Goal: Information Seeking & Learning: Learn about a topic

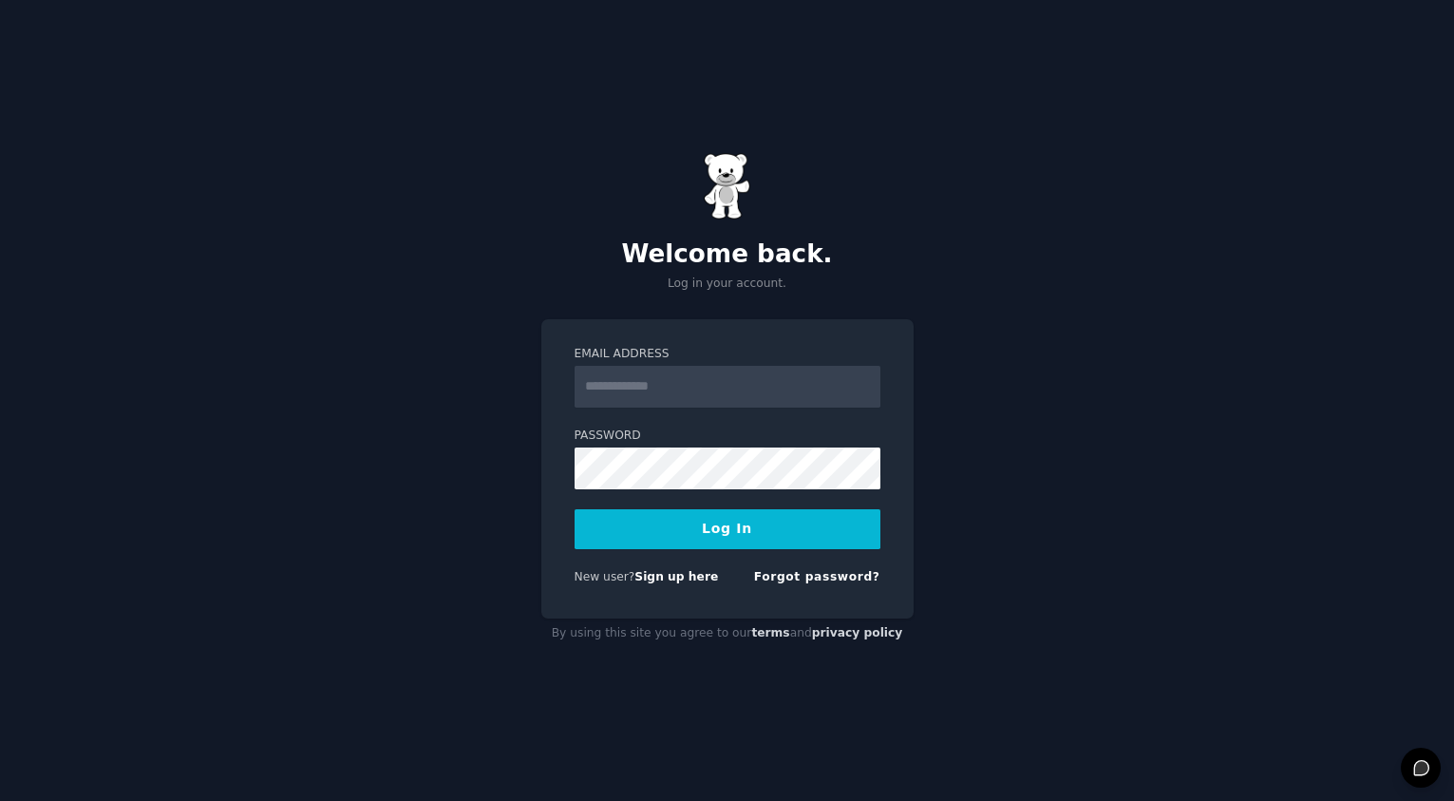
click at [683, 388] on input "Email Address" at bounding box center [728, 387] width 306 height 42
click at [734, 394] on input "Email Address" at bounding box center [728, 387] width 306 height 42
type input "**********"
click at [771, 540] on button "Log In" at bounding box center [728, 529] width 306 height 40
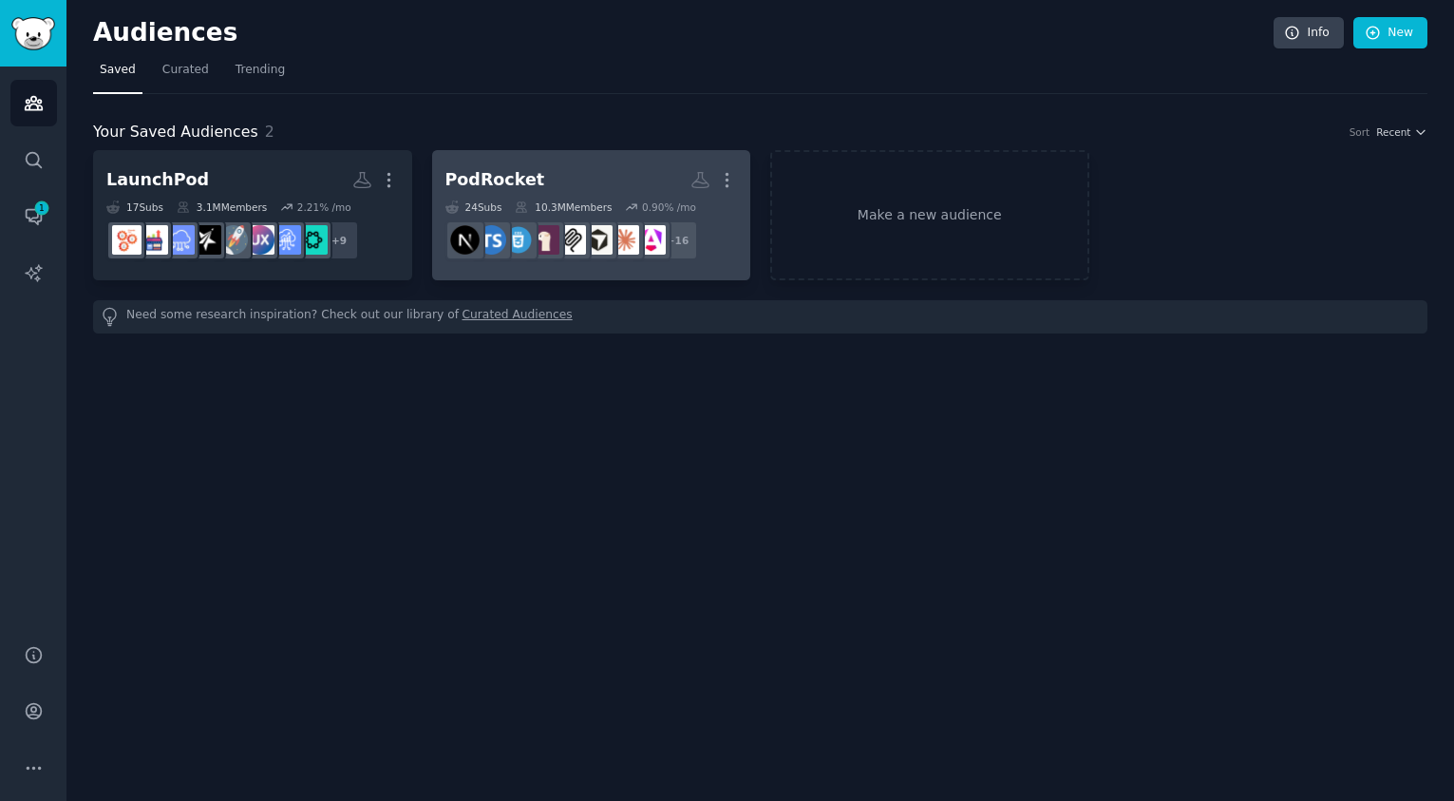
click at [527, 172] on div "PodRocket" at bounding box center [495, 180] width 100 height 24
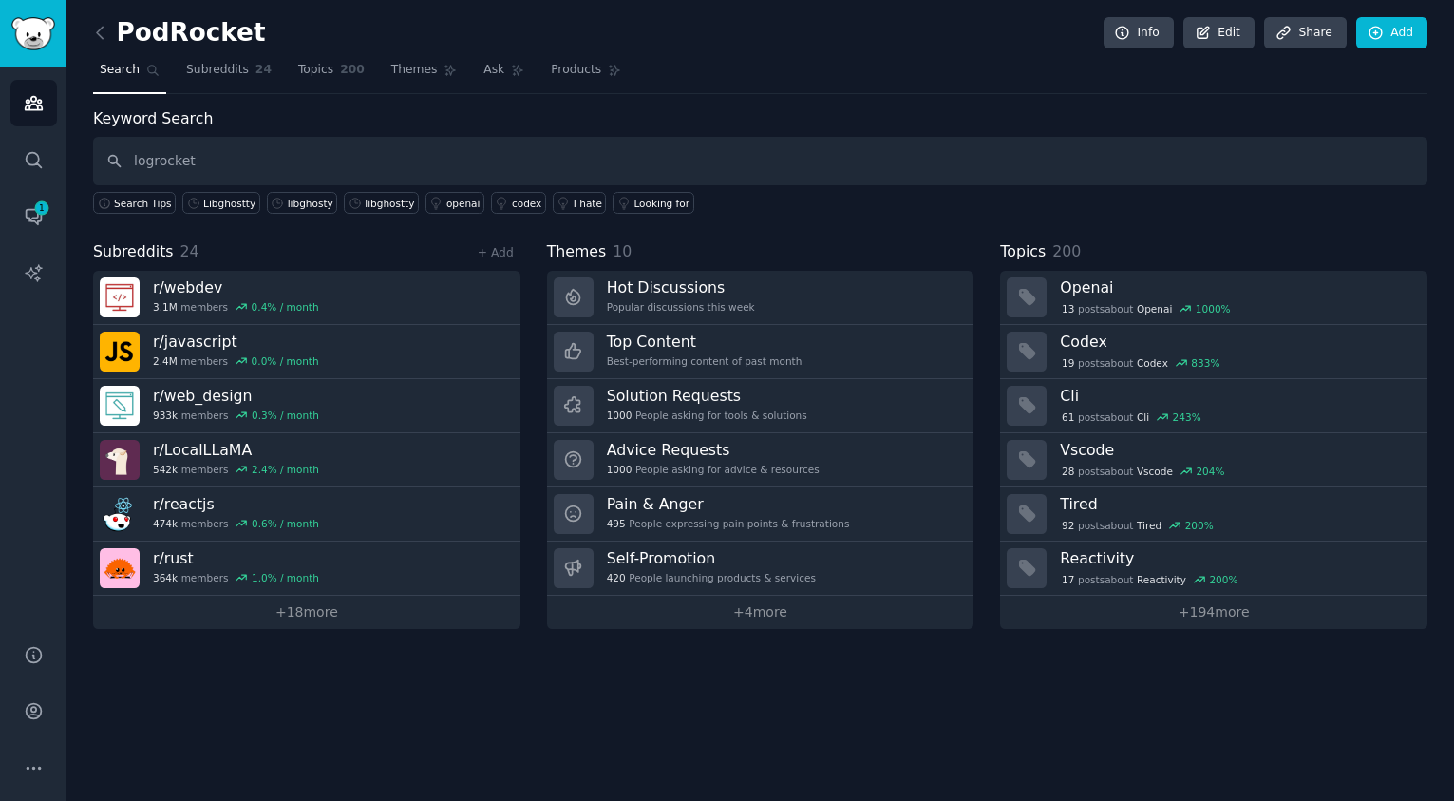
type input "logrocket"
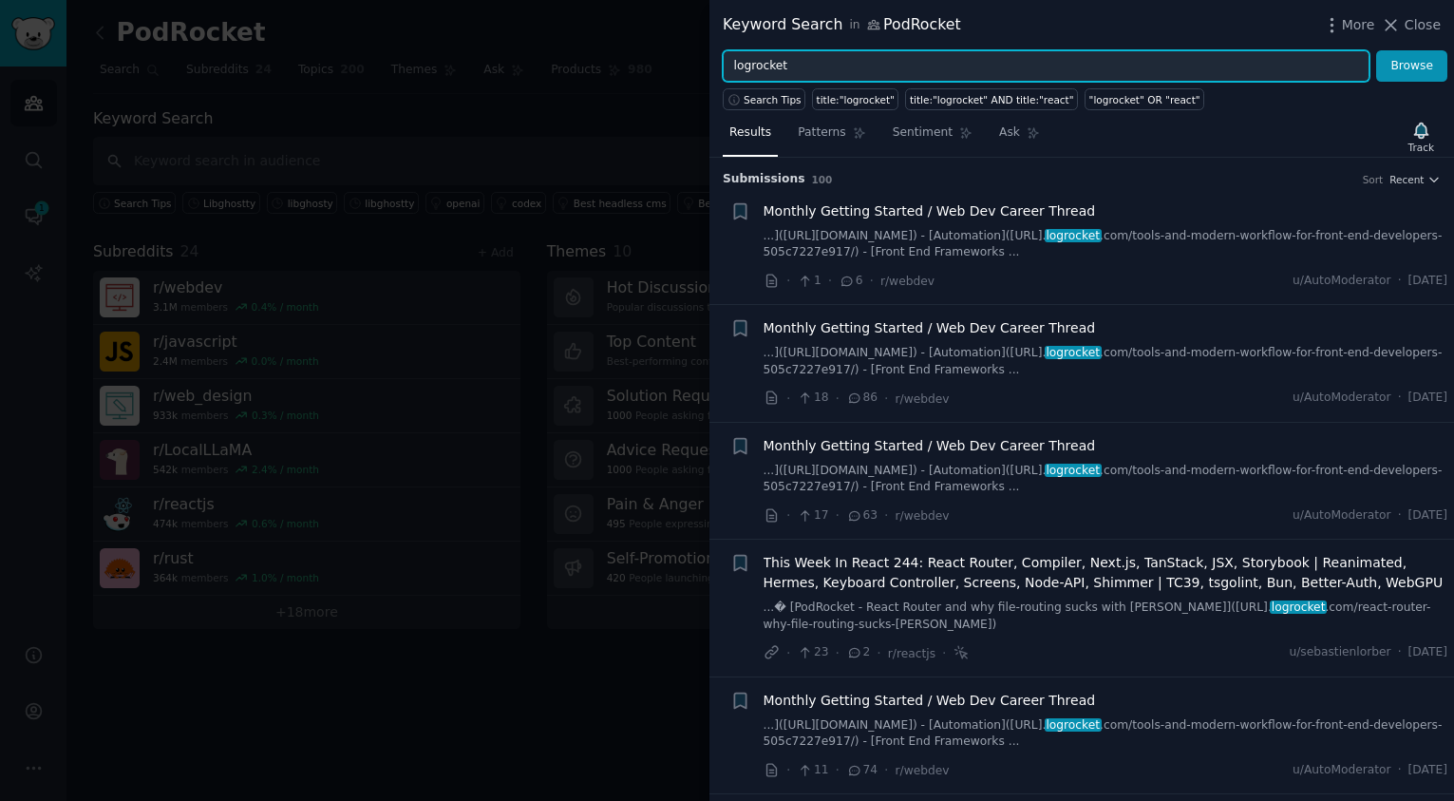
drag, startPoint x: 812, startPoint y: 62, endPoint x: 636, endPoint y: 46, distance: 176.5
click at [636, 46] on div "Keyword Search in PodRocket More Close logrocket Browse Search Tips title:"logr…" at bounding box center [727, 400] width 1454 height 801
type input "fullstory"
click at [1376, 50] on button "Browse" at bounding box center [1411, 66] width 71 height 32
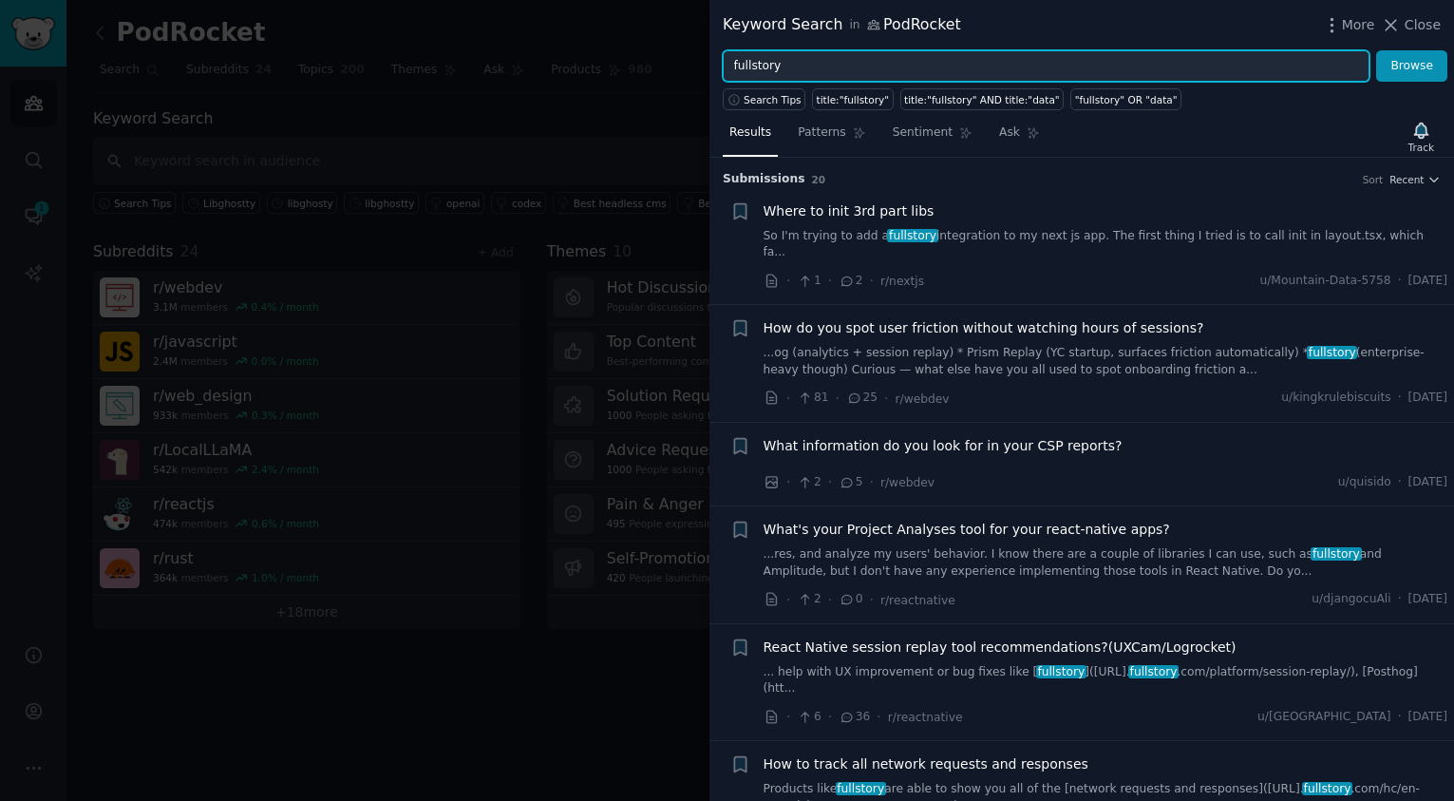
scroll to position [327, 0]
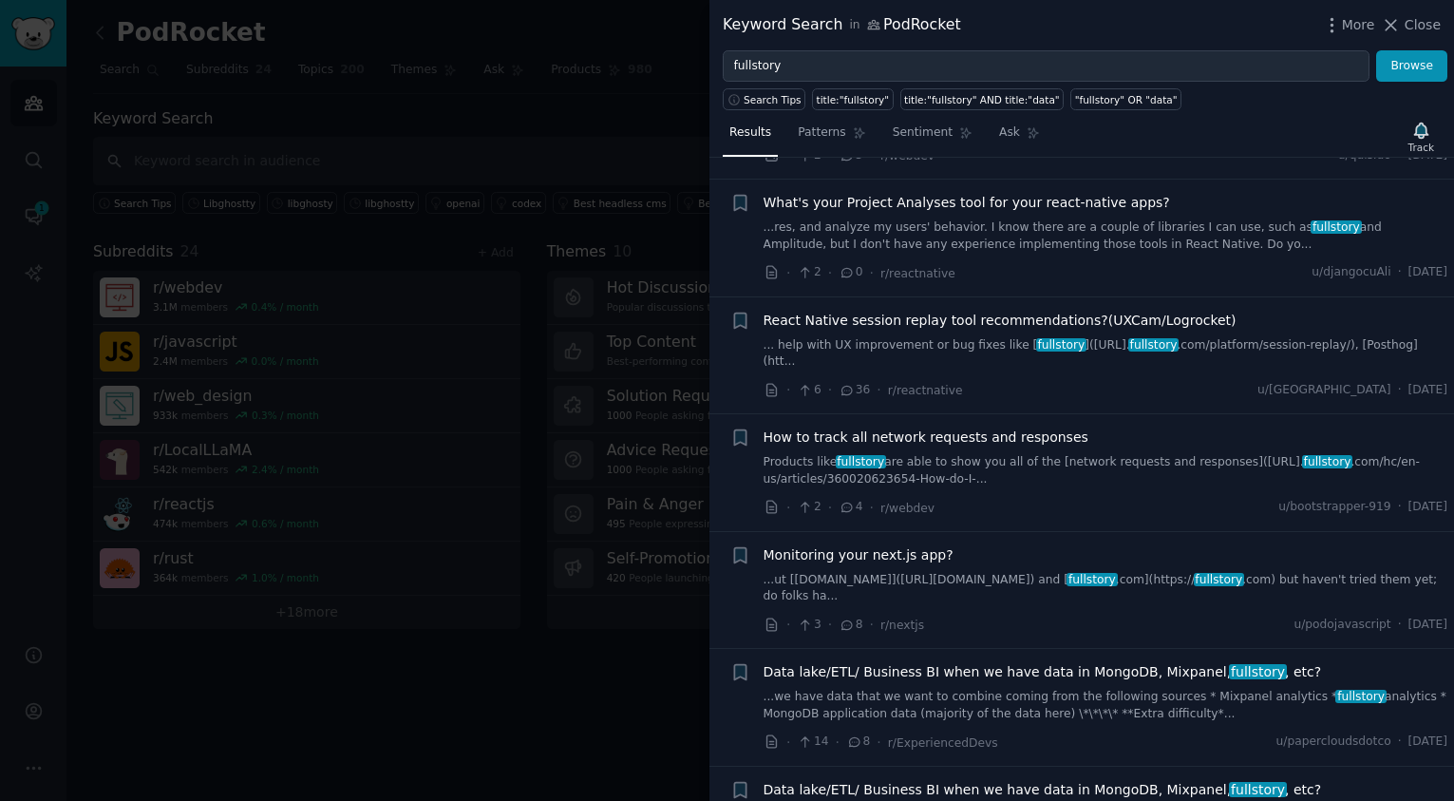
click at [985, 572] on link "...ut [[DOMAIN_NAME]]([URL][DOMAIN_NAME]) and [ fullstory .com](https:// fullst…" at bounding box center [1106, 588] width 685 height 33
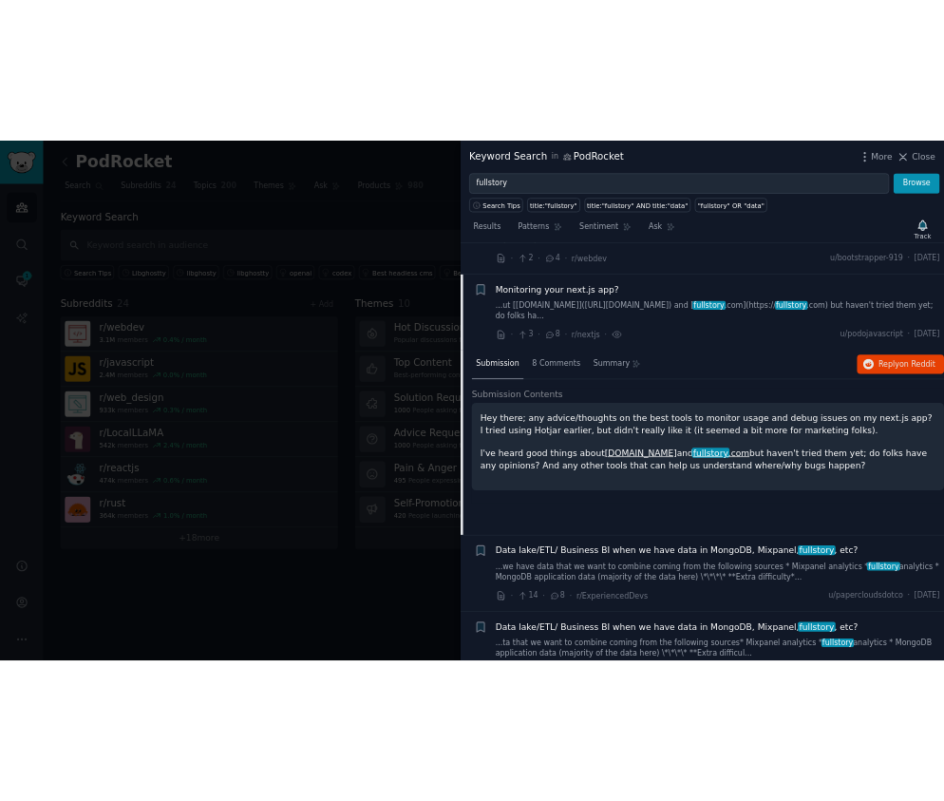
scroll to position [668, 0]
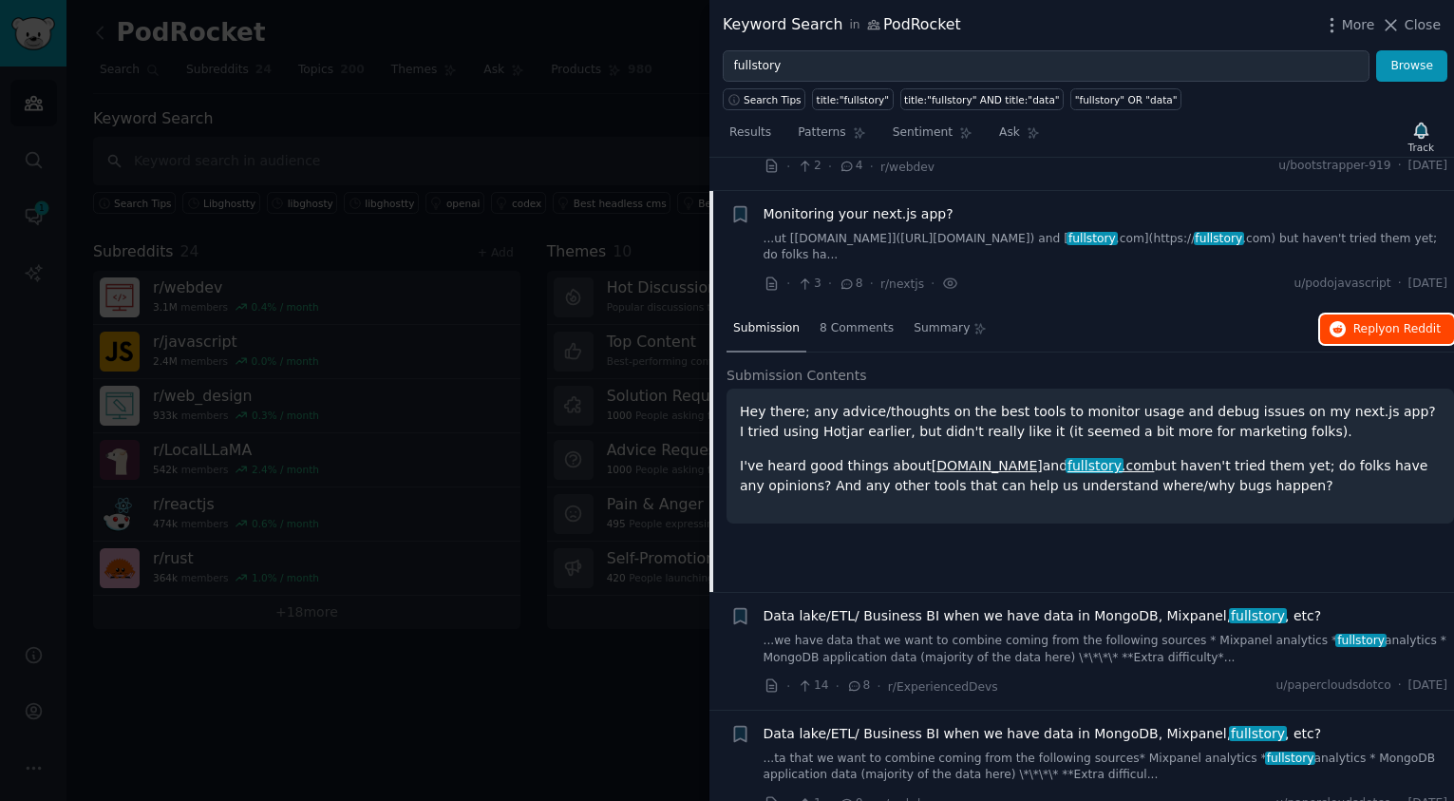
click at [1344, 314] on button "Reply on Reddit" at bounding box center [1387, 329] width 134 height 30
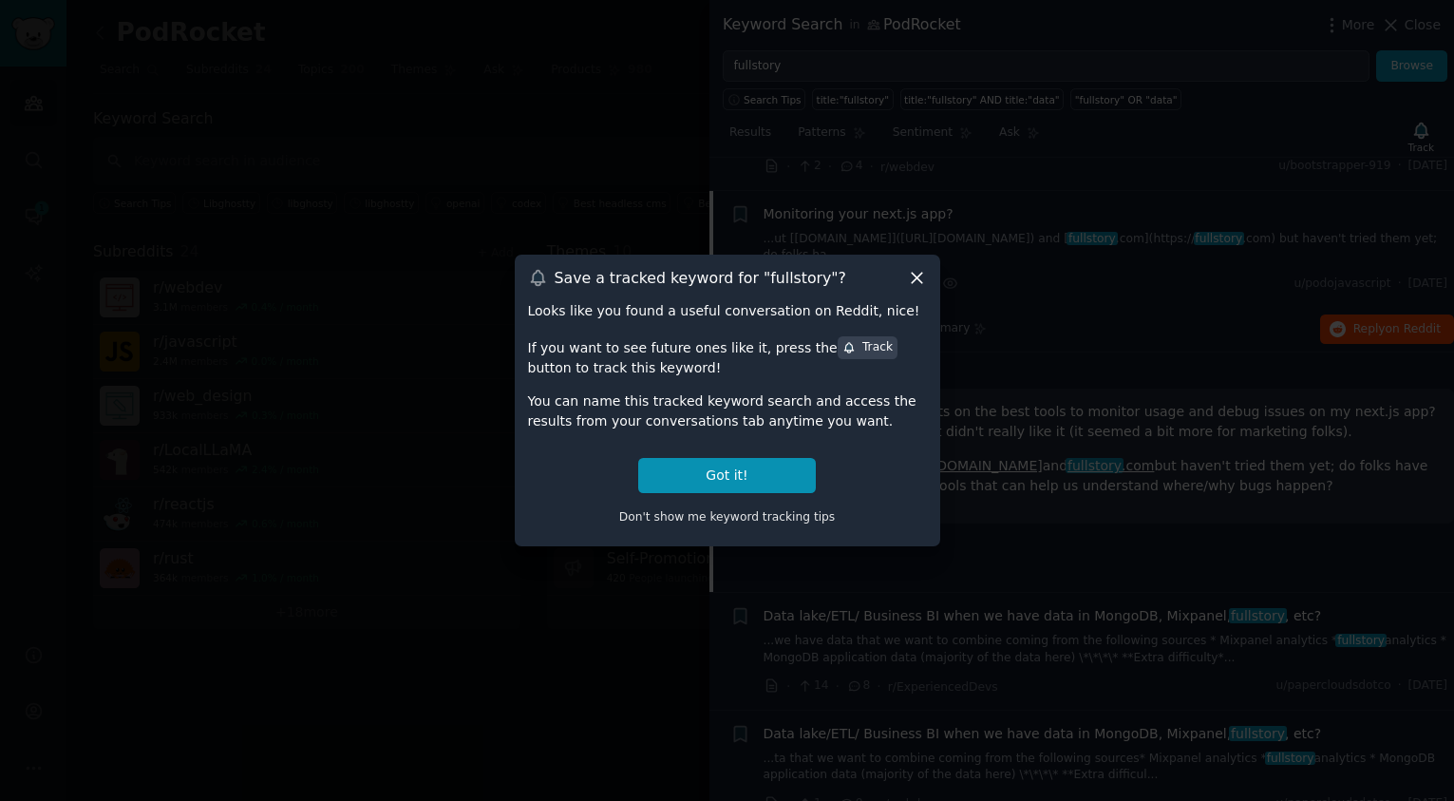
click at [917, 275] on icon at bounding box center [917, 278] width 20 height 20
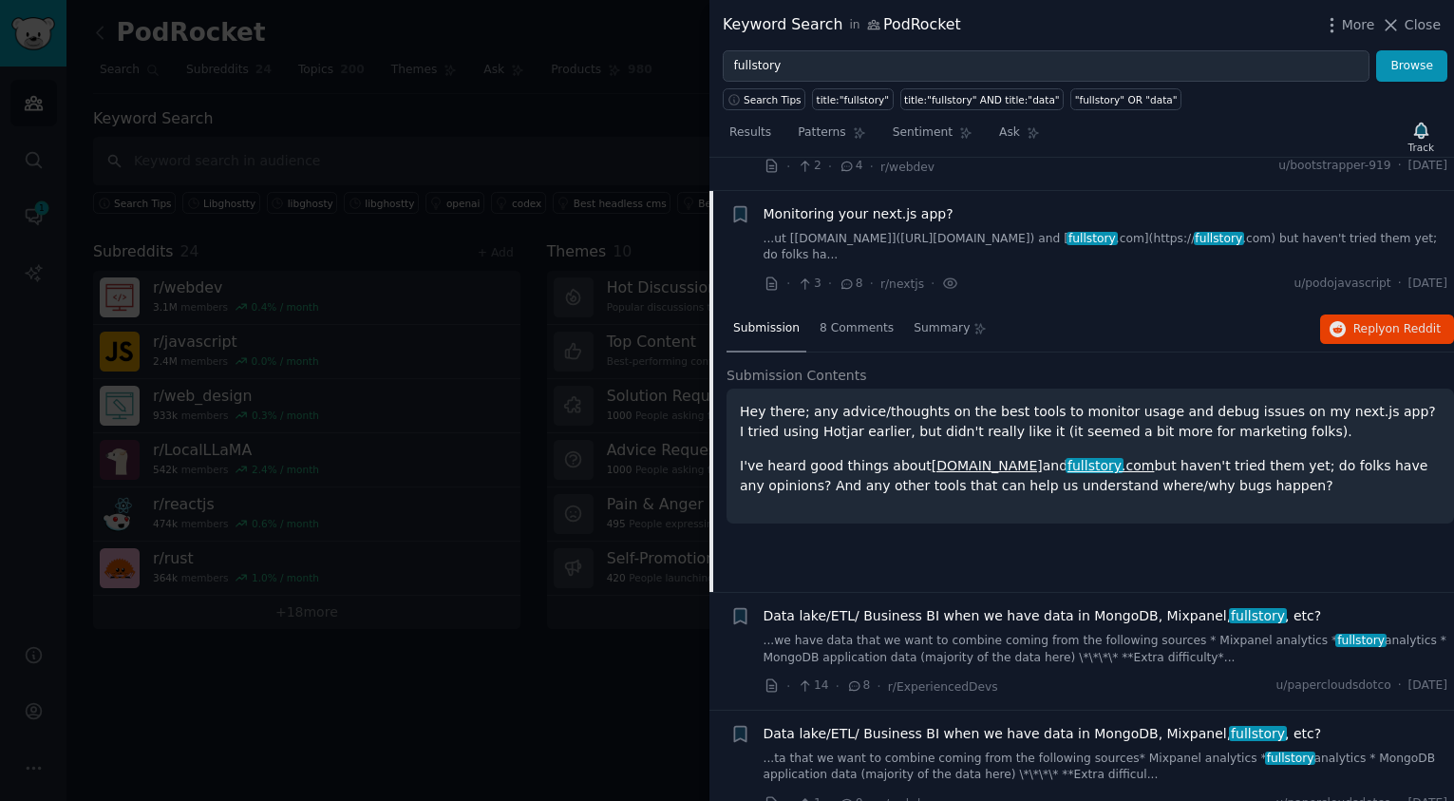
click at [504, 208] on div at bounding box center [727, 400] width 1454 height 801
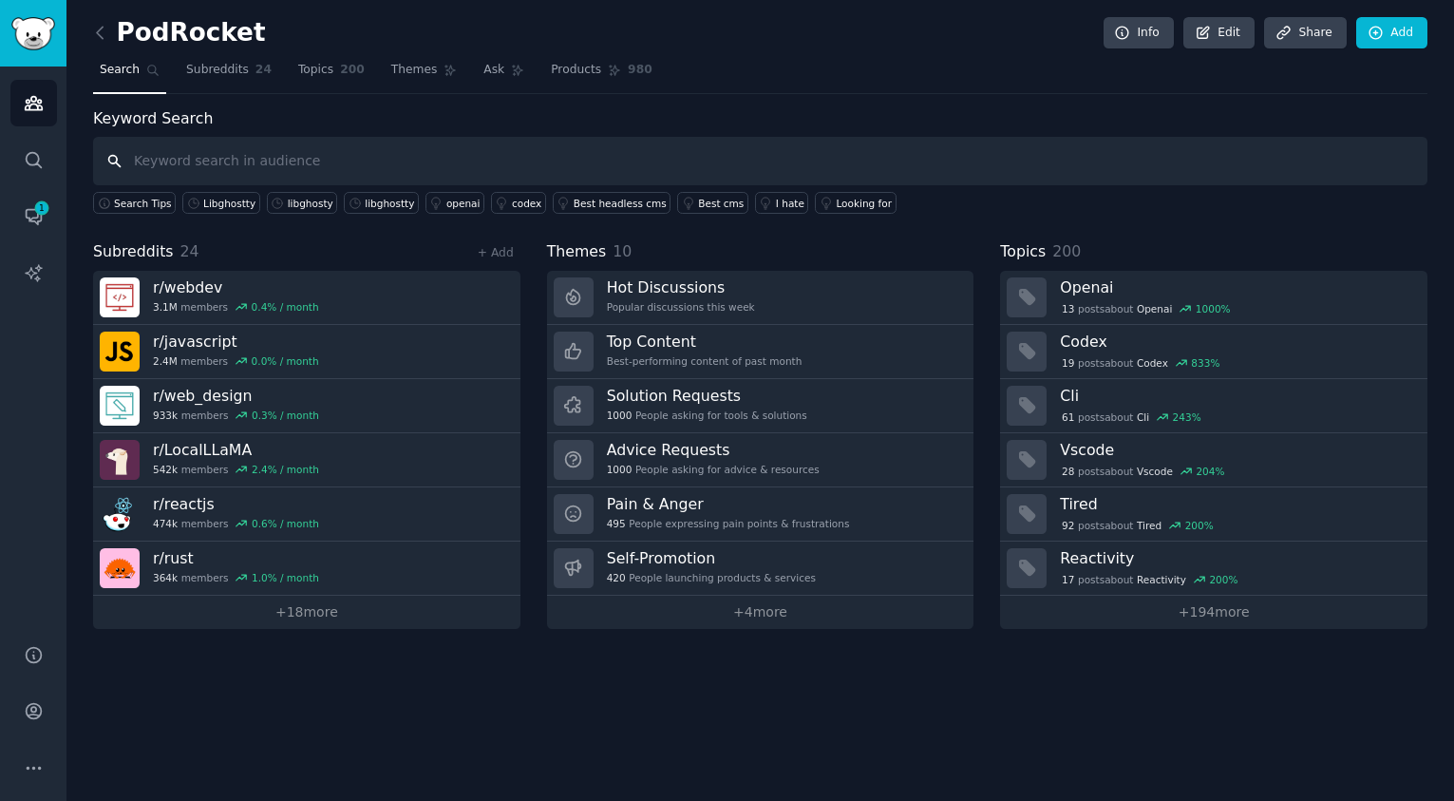
click at [318, 166] on input "text" at bounding box center [760, 161] width 1334 height 48
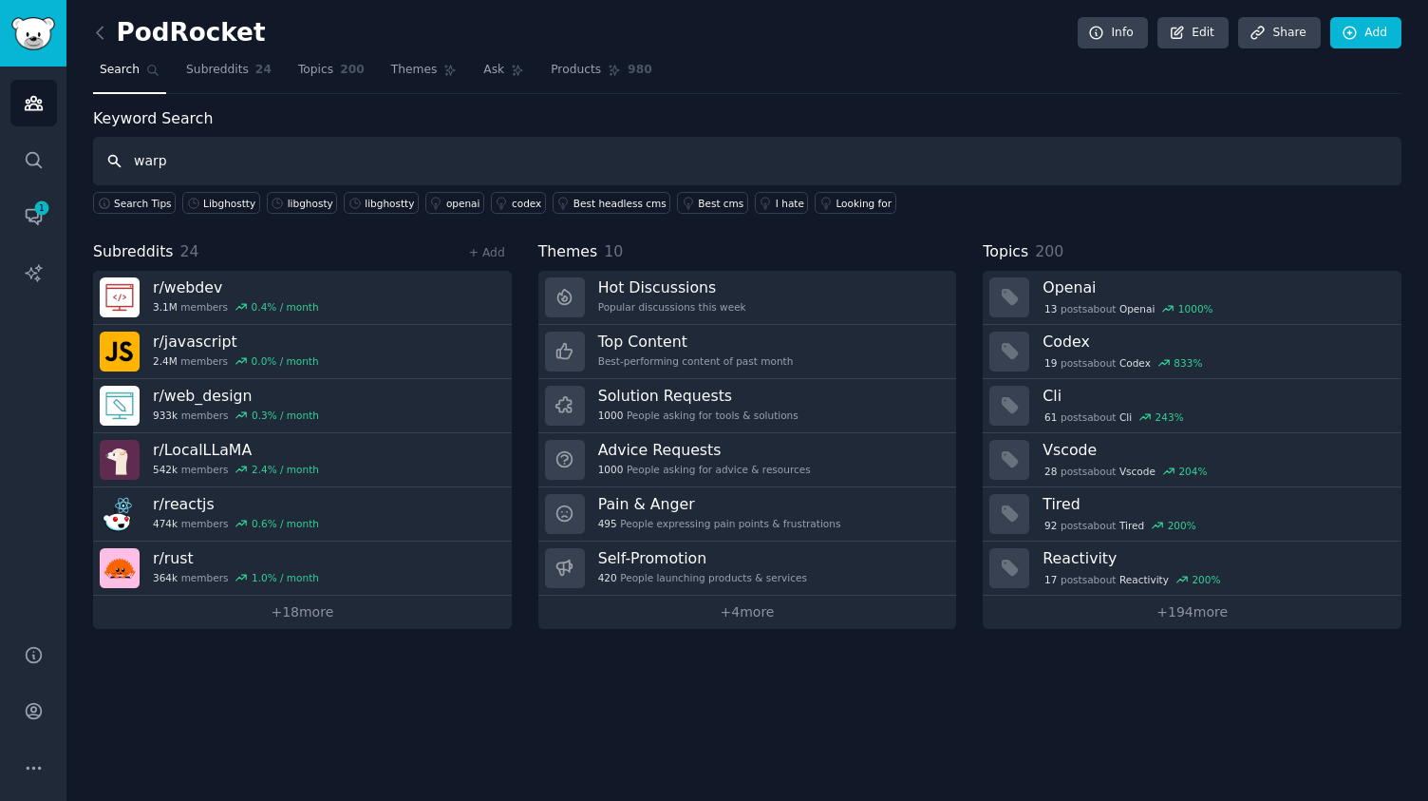
type input "warp"
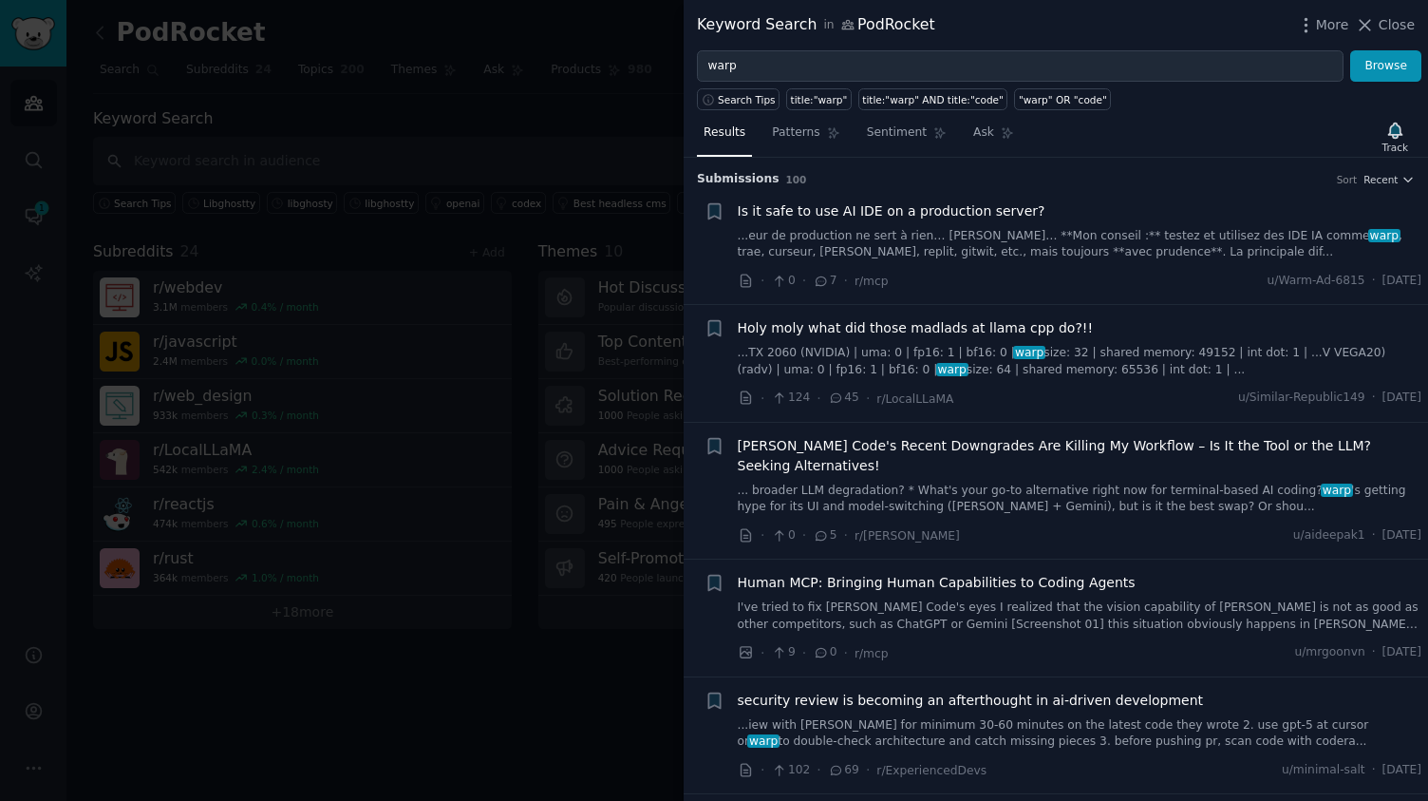
click at [528, 685] on div at bounding box center [714, 400] width 1428 height 801
